Goal: Information Seeking & Learning: Learn about a topic

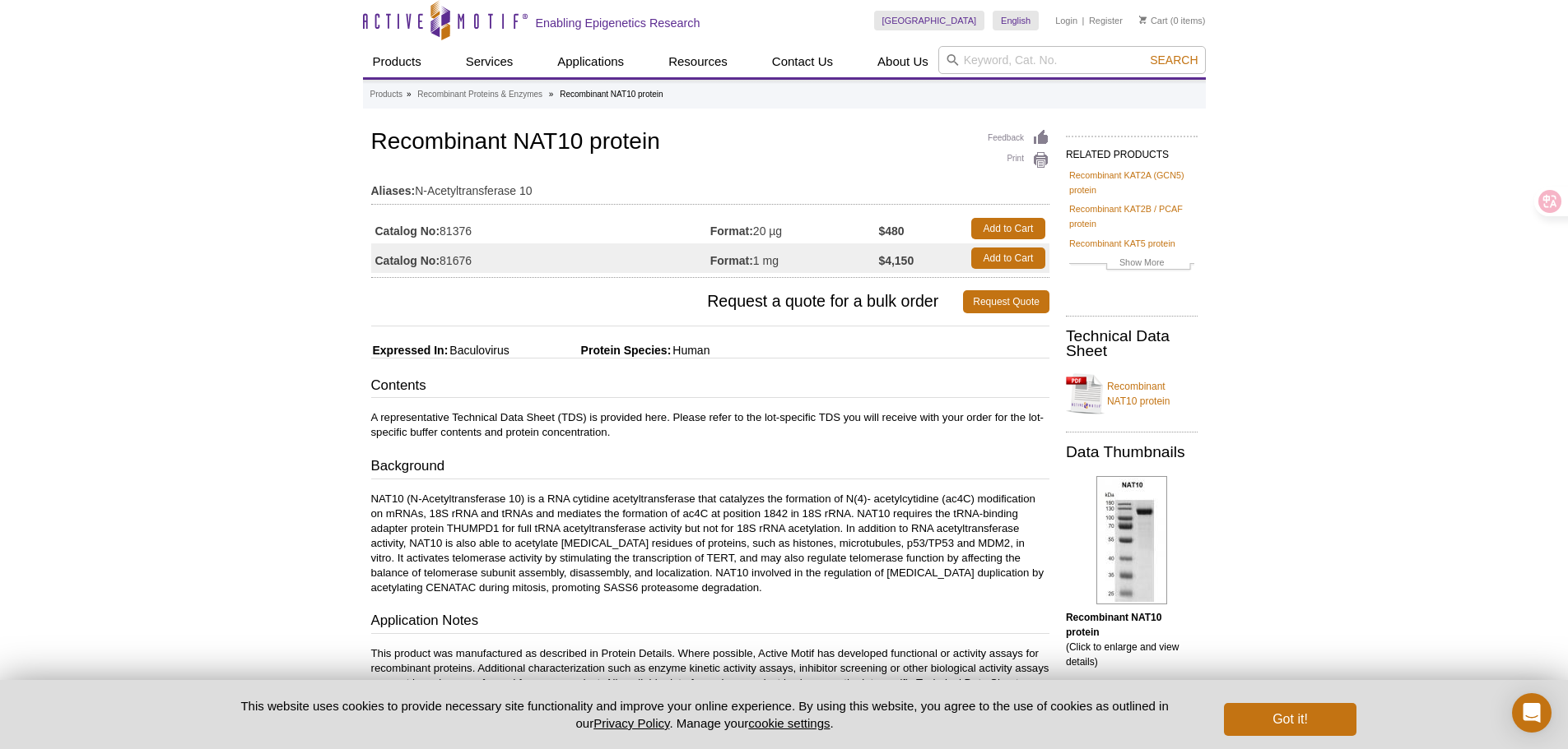
scroll to position [164, 0]
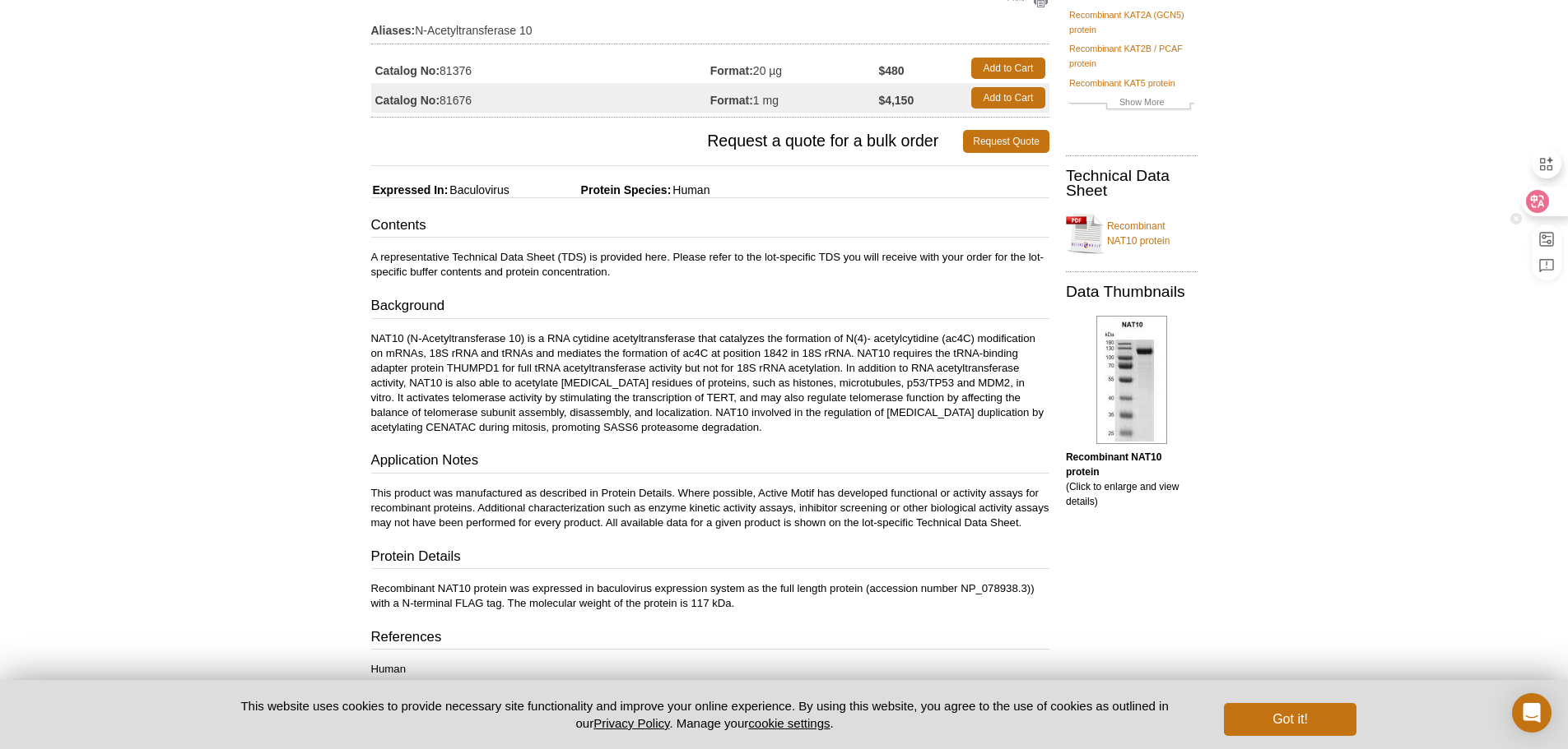
click at [1523, 206] on div at bounding box center [1543, 201] width 44 height 29
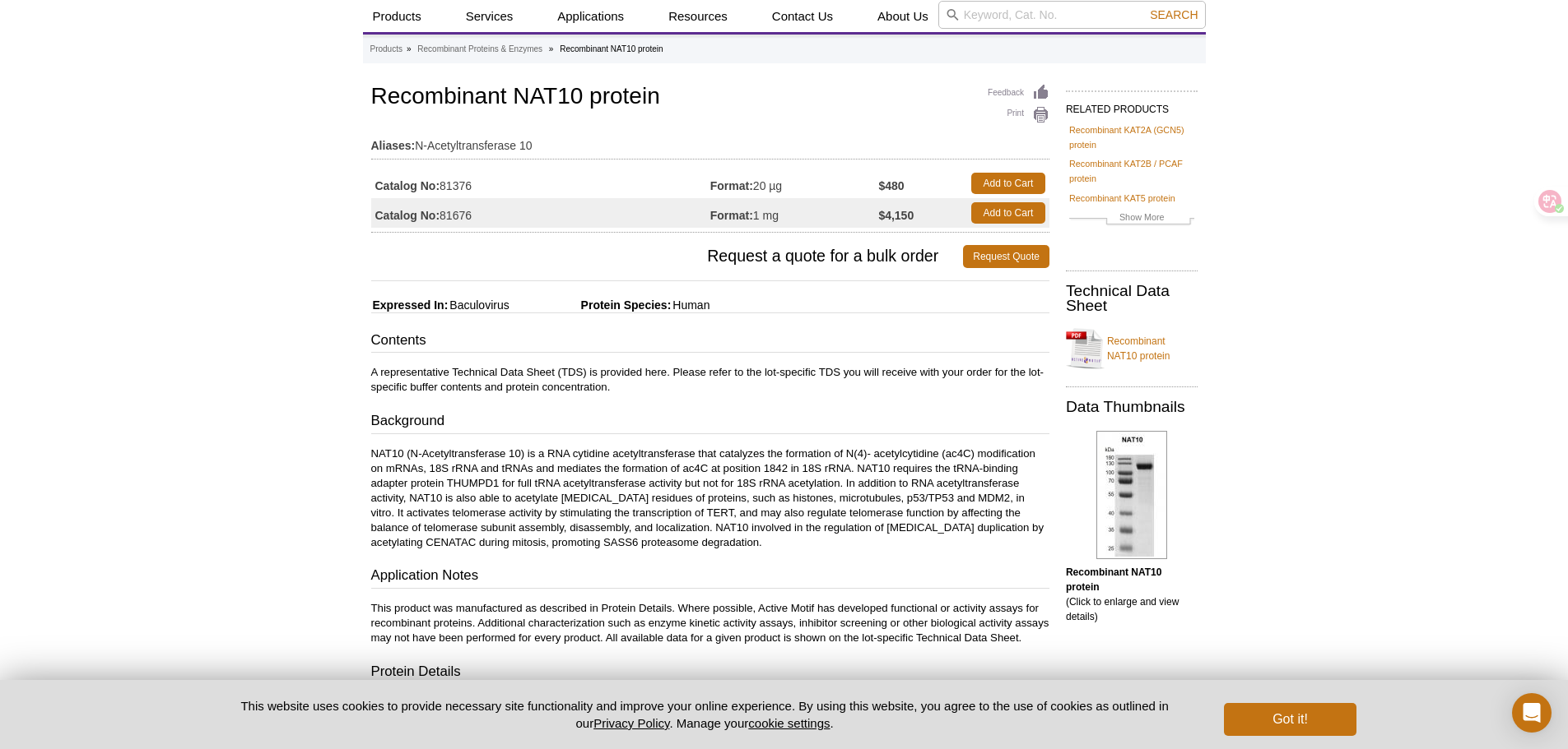
scroll to position [0, 0]
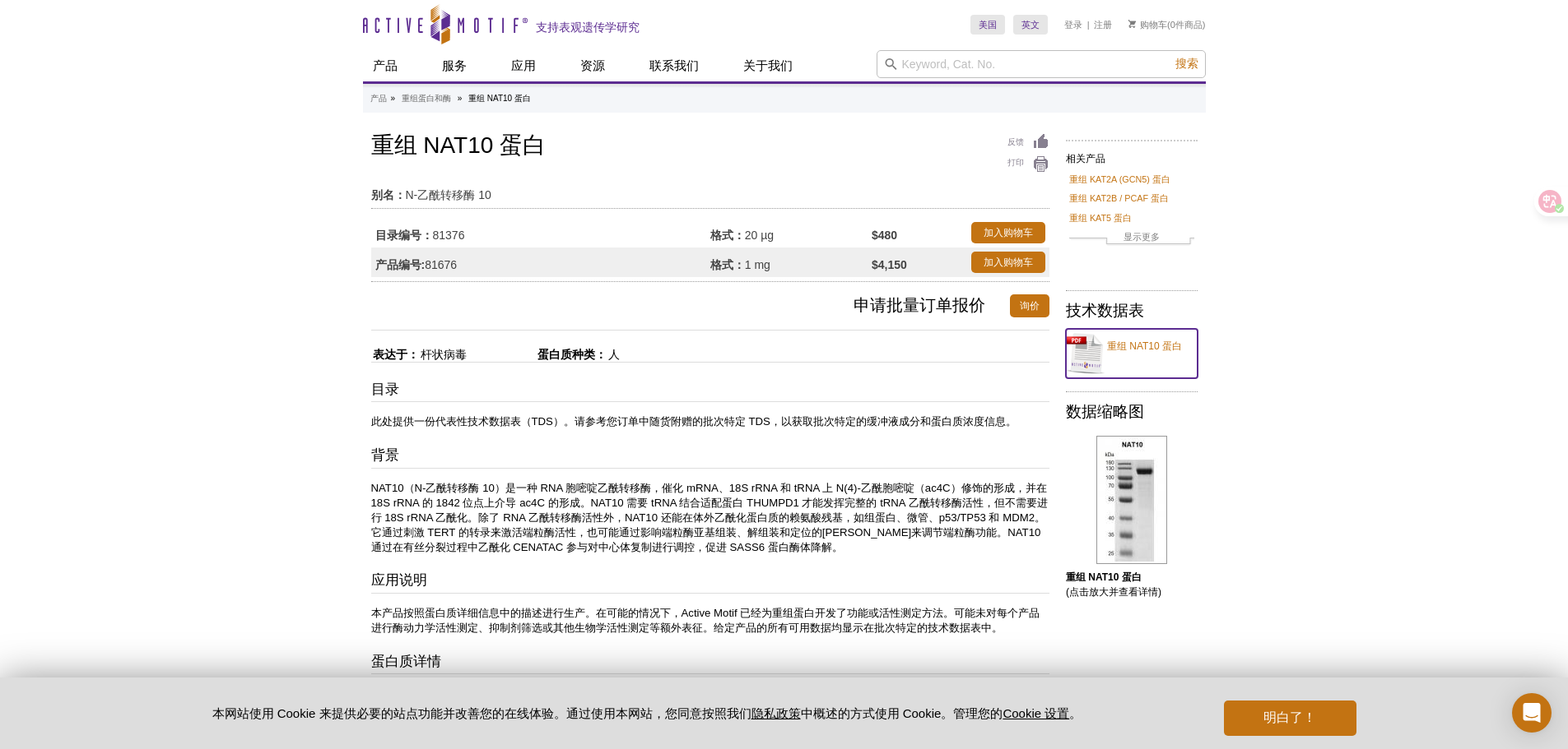
click at [1143, 346] on font "重组 NAT10 蛋白" at bounding box center [1143, 346] width 75 height 12
drag, startPoint x: 615, startPoint y: 505, endPoint x: 774, endPoint y: 500, distance: 159.1
click at [774, 500] on font "NAT10（N-乙酰转移酶 10）是一种 RNA 胞嘧啶乙酰转移酶，催化 mRNA、18S rRNA 和 tRNA 上 N(4)-乙酰胞嘧啶（ac4C）修饰的…" at bounding box center [708, 517] width 676 height 71
click at [786, 504] on font "NAT10（N-乙酰转移酶 10）是一种 RNA 胞嘧啶乙酰转移酶，催化 mRNA、18S rRNA 和 tRNA 上 N(4)-乙酰胞嘧啶（ac4C）修饰的…" at bounding box center [708, 517] width 676 height 71
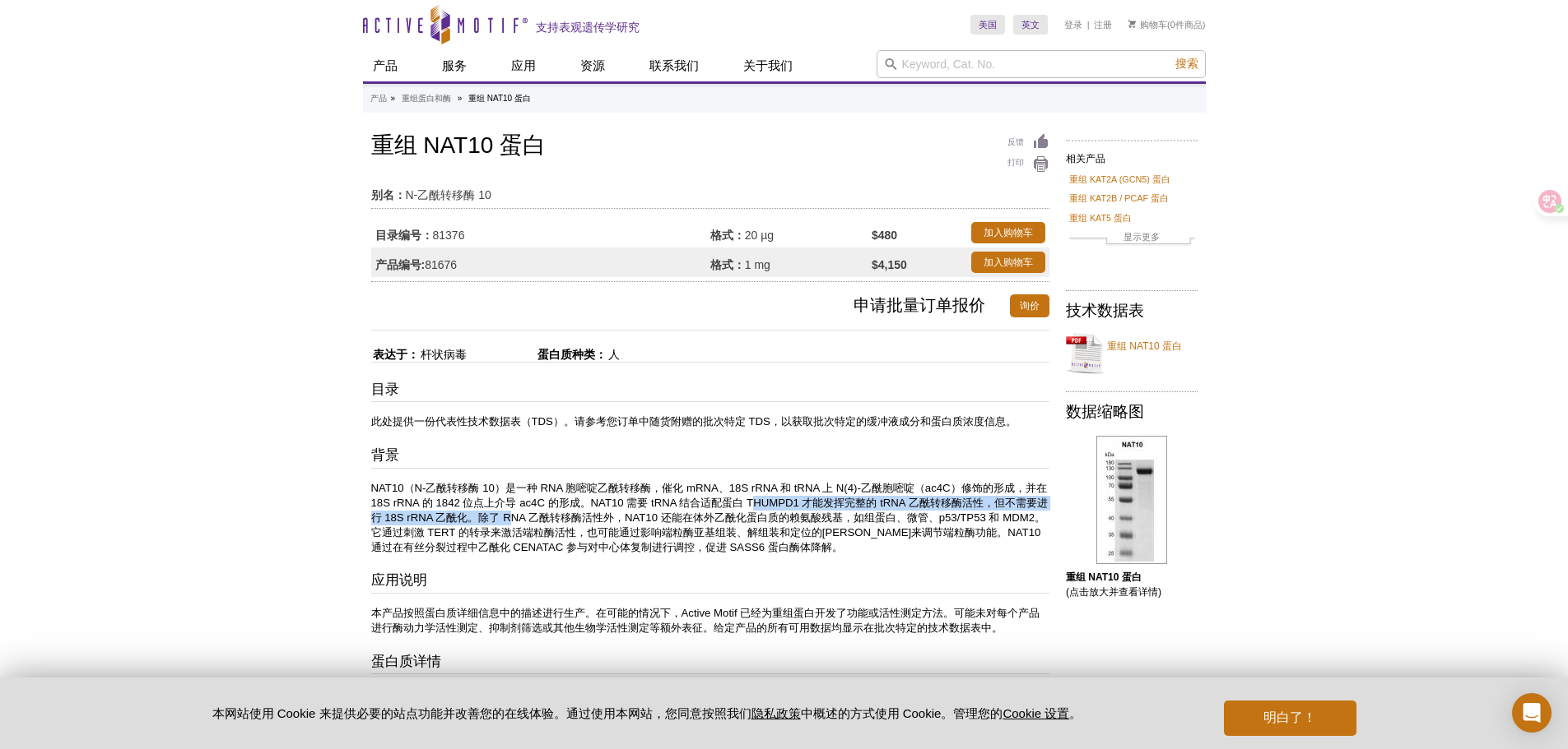
drag, startPoint x: 534, startPoint y: 519, endPoint x: 767, endPoint y: 509, distance: 233.2
click at [767, 509] on p "NAT10（N-乙酰转移酶 10）是一种 RNA 胞嘧啶乙酰转移酶，催化 mRNA、18S rRNA 和 tRNA 上 N(4)-乙酰胞嘧啶（ac4C）修饰的…" at bounding box center [709, 518] width 678 height 74
drag, startPoint x: 767, startPoint y: 509, endPoint x: 786, endPoint y: 517, distance: 20.6
click at [786, 517] on p "NAT10（N-乙酰转移酶 10）是一种 RNA 胞嘧啶乙酰转移酶，催化 mRNA、18S rRNA 和 tRNA 上 N(4)-乙酰胞嘧啶（ac4C）修饰的…" at bounding box center [709, 518] width 678 height 74
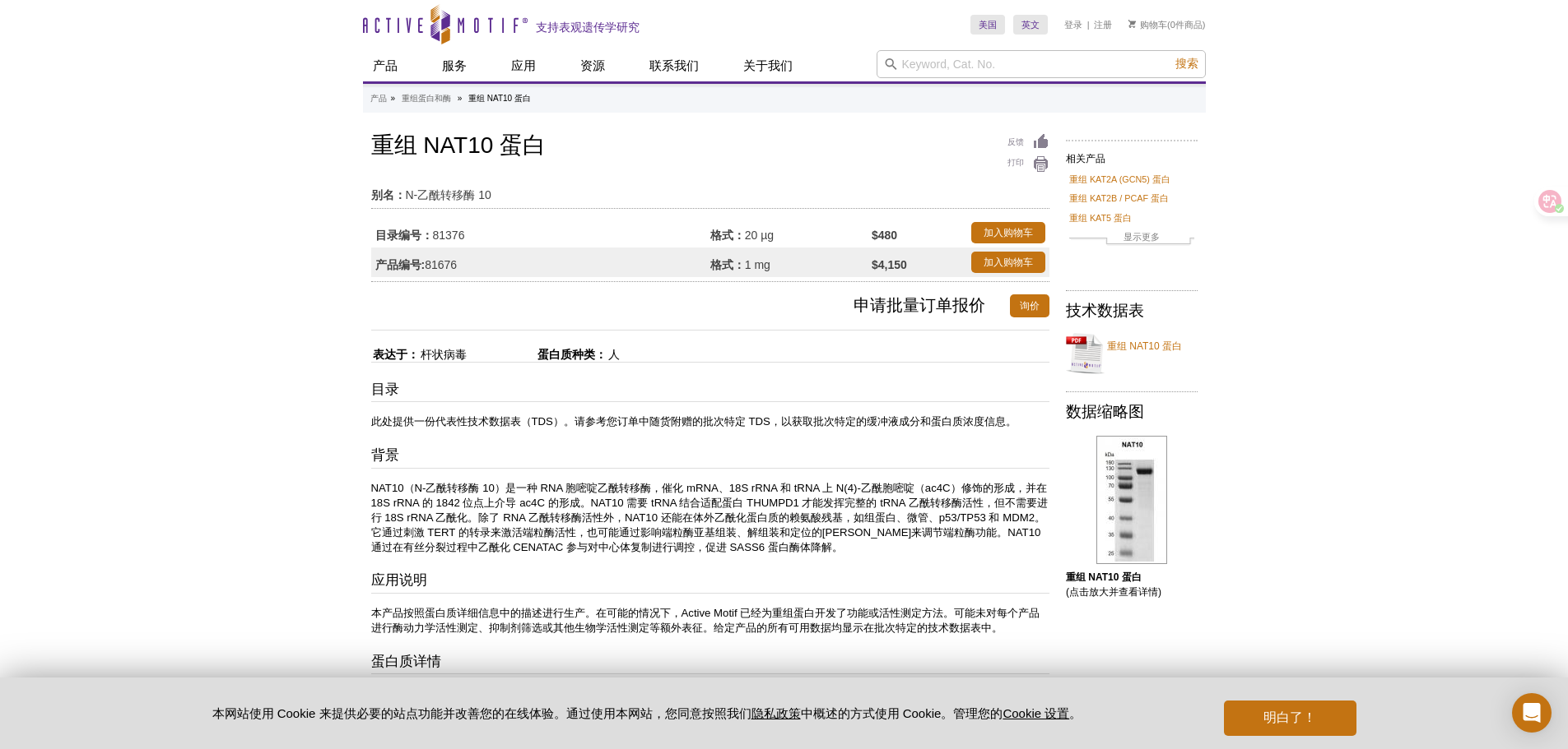
click at [880, 519] on font "NAT10（N-乙酰转移酶 10）是一种 RNA 胞嘧啶乙酰转移酶，催化 mRNA、18S rRNA 和 tRNA 上 N(4)-乙酰胞嘧啶（ac4C）修饰的…" at bounding box center [708, 517] width 676 height 71
drag, startPoint x: 646, startPoint y: 520, endPoint x: 901, endPoint y: 513, distance: 255.1
click at [901, 513] on font "NAT10（N-乙酰转移酶 10）是一种 RNA 胞嘧啶乙酰转移酶，催化 mRNA、18S rRNA 和 tRNA 上 N(4)-乙酰胞嘧啶（ac4C）修饰的…" at bounding box center [708, 517] width 676 height 71
click at [907, 520] on font "NAT10（N-乙酰转移酶 10）是一种 RNA 胞嘧啶乙酰转移酶，催化 mRNA、18S rRNA 和 tRNA 上 N(4)-乙酰胞嘧啶（ac4C）修饰的…" at bounding box center [708, 517] width 676 height 71
